Goal: Transaction & Acquisition: Subscribe to service/newsletter

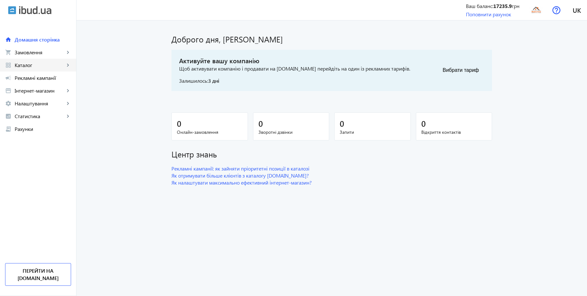
click at [28, 64] on span "Каталог" at bounding box center [40, 65] width 50 height 6
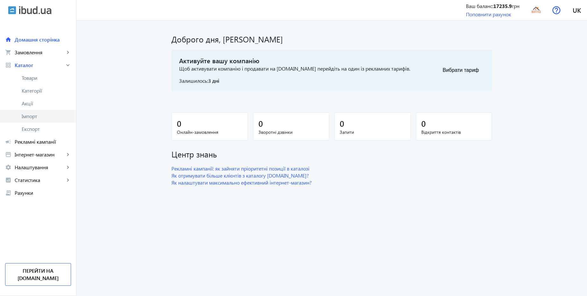
click at [36, 118] on span "Імпорт" at bounding box center [46, 116] width 49 height 6
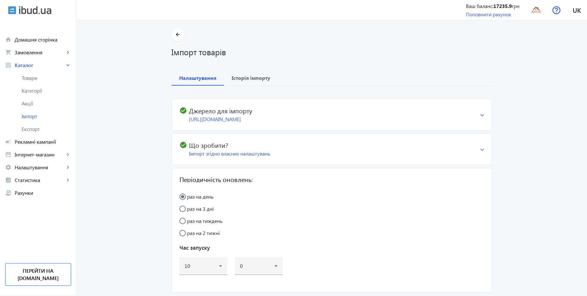
click at [480, 114] on span at bounding box center [482, 114] width 4 height 3
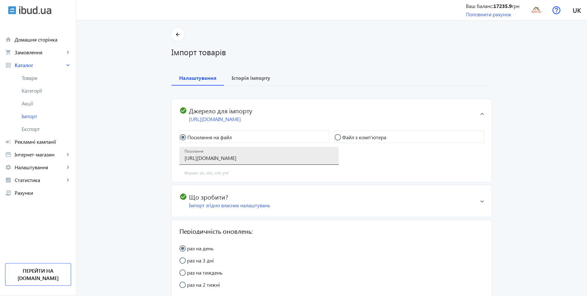
click at [233, 160] on input "https://mhata.com.ua/yandexmarket/e2dcb7f5-a8e6-4bd4-a401-c6ebafc313dc.xml" at bounding box center [259, 157] width 149 height 7
click at [42, 191] on span "Рахунки" at bounding box center [43, 192] width 56 height 6
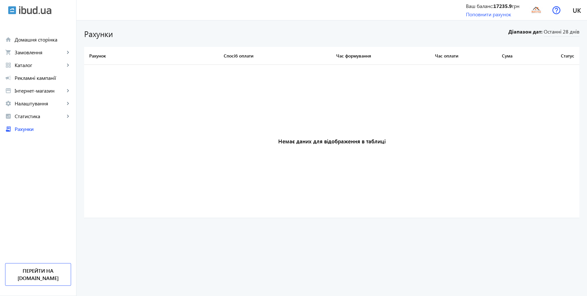
click at [558, 26] on bills-list "Рахунки Діапазон дат: Останні 28 днів Рахунок Спосіб оплати Час формування Час …" at bounding box center [332, 157] width 511 height 275
click at [558, 30] on span "Останні 28 днів" at bounding box center [562, 32] width 36 height 9
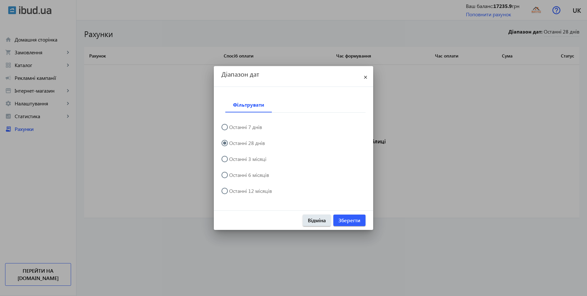
click at [267, 191] on label "Останні 12 місяців" at bounding box center [250, 190] width 44 height 5
click at [234, 191] on input "Останні 12 місяців" at bounding box center [228, 193] width 13 height 13
radio input "true"
click at [353, 215] on span "button" at bounding box center [349, 219] width 32 height 15
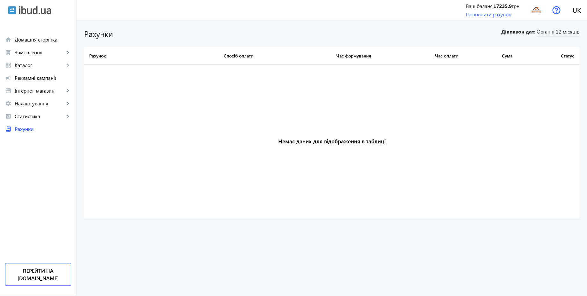
click at [30, 10] on img at bounding box center [35, 10] width 32 height 8
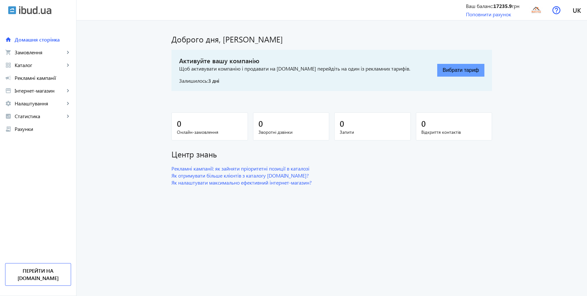
click at [445, 69] on button "Вибрати тариф" at bounding box center [460, 70] width 47 height 13
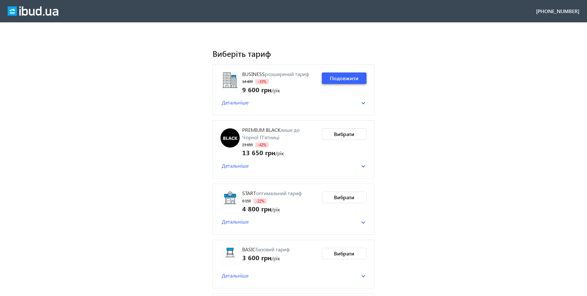
click at [352, 79] on span "Подовжити" at bounding box center [344, 78] width 29 height 7
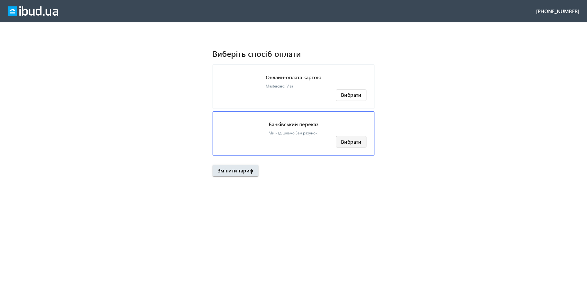
click at [353, 138] on span "Вибрати" at bounding box center [351, 141] width 20 height 7
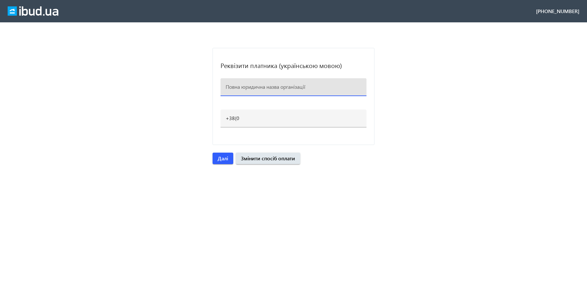
click at [260, 88] on input at bounding box center [294, 86] width 136 height 7
paste input "[PERSON_NAME]Ю. ФОП"
type input "[PERSON_NAME]Ю. ФОП"
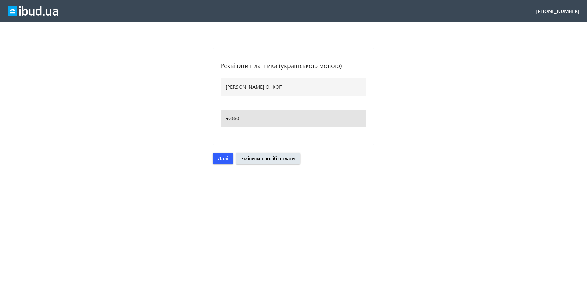
click at [245, 118] on input "+38(0" at bounding box center [294, 117] width 136 height 7
paste input ")[PHONE_NUMBER]"
type input "[PHONE_NUMBER]"
click at [478, 139] on loading-spinner "Реквізити платника (українською мовою) [PERSON_NAME]Ю. ФОП [PHONE_NUMBER] Далі …" at bounding box center [293, 106] width 587 height 116
click at [226, 158] on span "Далі" at bounding box center [223, 158] width 11 height 7
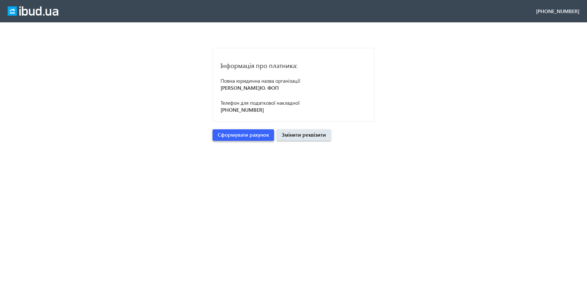
click at [242, 135] on span "Сформувати рахунок" at bounding box center [243, 134] width 51 height 7
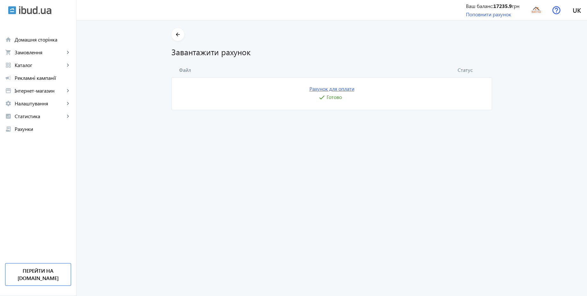
click at [346, 89] on link "Рахунок для оплати" at bounding box center [332, 88] width 45 height 7
